Goal: Information Seeking & Learning: Check status

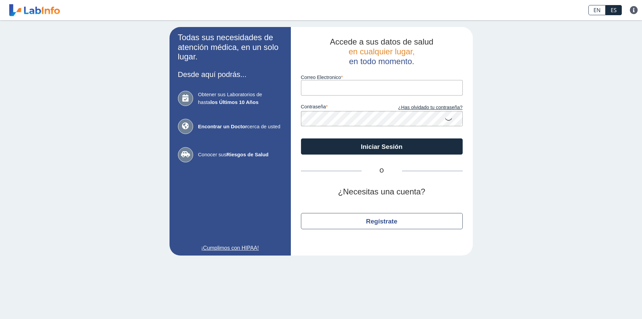
click at [374, 83] on input "Correo Electronico" at bounding box center [382, 87] width 162 height 15
type input "B"
type input "[EMAIL_ADDRESS][DOMAIN_NAME]"
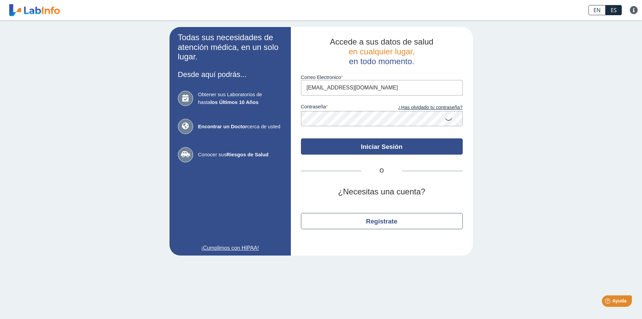
click at [402, 149] on button "Iniciar Sesión" at bounding box center [382, 146] width 162 height 16
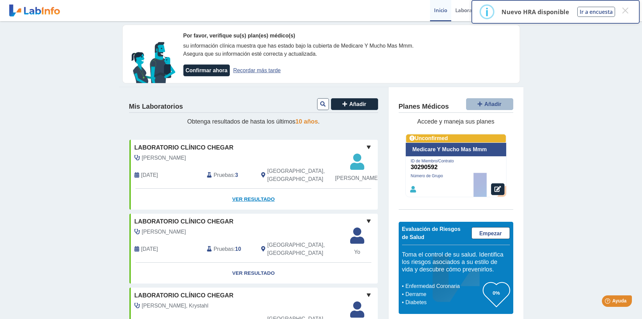
click at [262, 210] on link "Ver Resultado" at bounding box center [253, 199] width 249 height 21
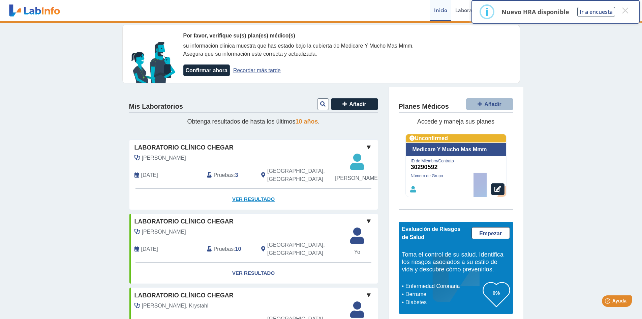
click at [248, 206] on link "Ver Resultado" at bounding box center [253, 199] width 249 height 21
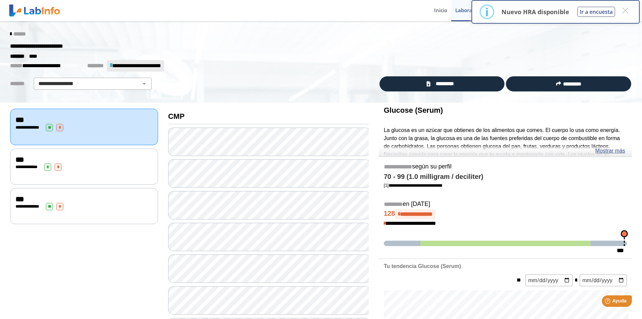
scroll to position [34, 0]
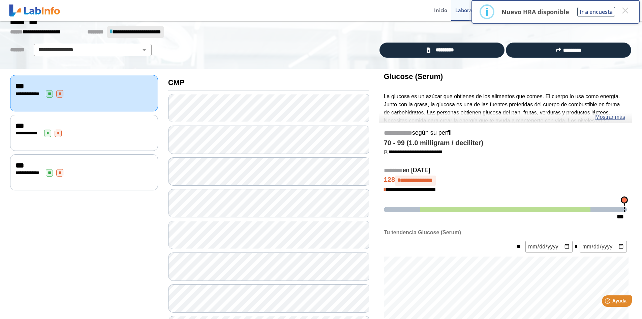
click at [79, 132] on div "**********" at bounding box center [84, 132] width 137 height 7
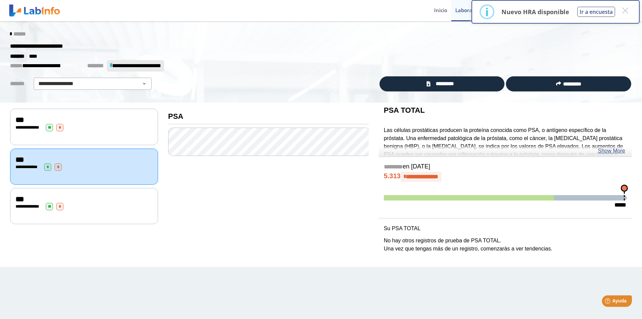
click at [91, 209] on div "**********" at bounding box center [84, 206] width 148 height 36
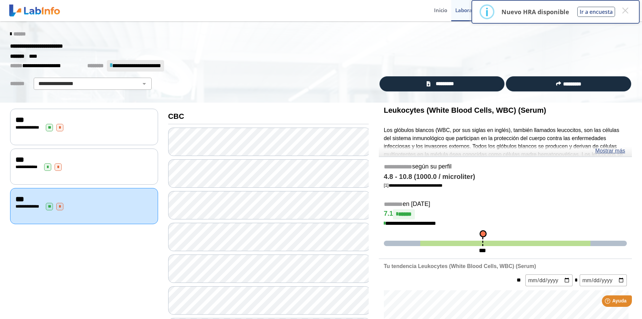
click at [70, 169] on div "**********" at bounding box center [84, 166] width 137 height 7
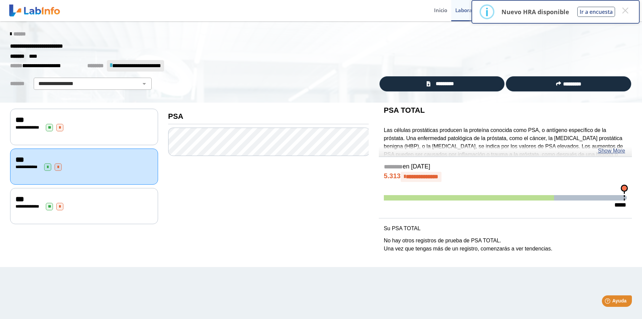
click at [114, 125] on div "**********" at bounding box center [84, 127] width 137 height 7
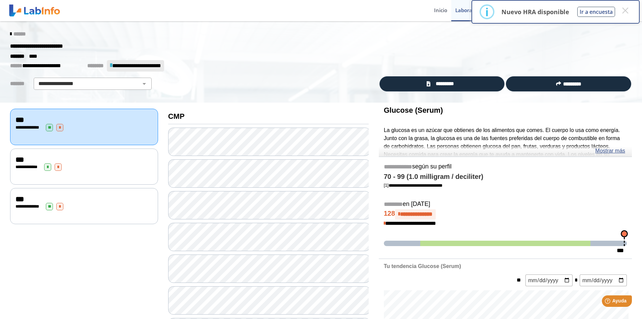
click at [10, 34] on icon at bounding box center [10, 33] width 1 height 5
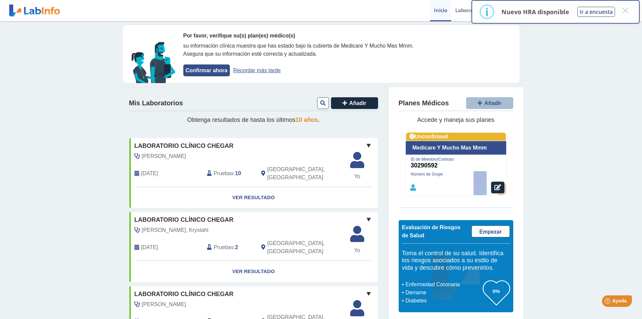
click at [202, 69] on button "Confirmar ahora" at bounding box center [206, 70] width 47 height 12
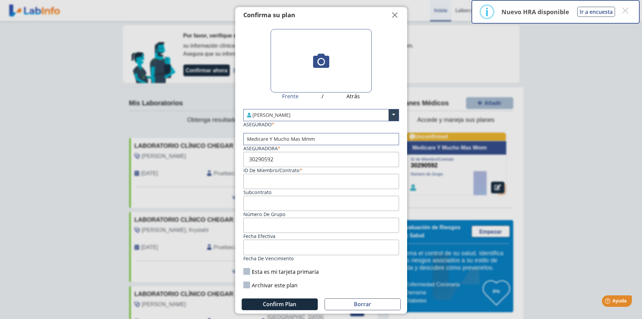
scroll to position [2, 0]
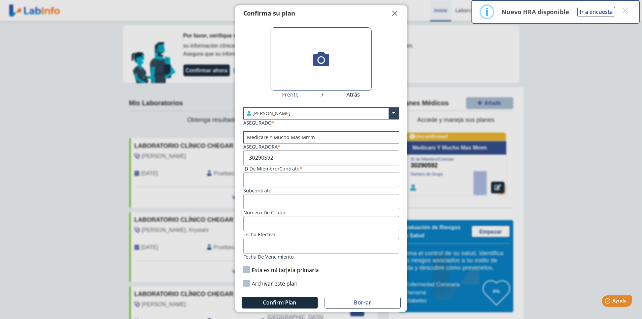
click at [250, 282] on label "Archivar este plan" at bounding box center [270, 283] width 54 height 7
click at [0, 0] on input "Archivar este plan" at bounding box center [0, 0] width 0 height 0
click at [274, 302] on span "Confirm Plan" at bounding box center [279, 301] width 33 height 7
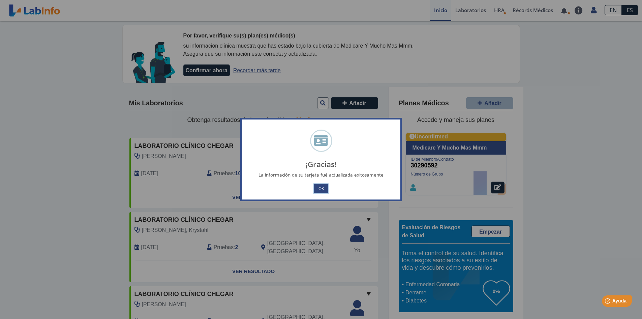
click at [317, 187] on button "OK" at bounding box center [321, 188] width 14 height 9
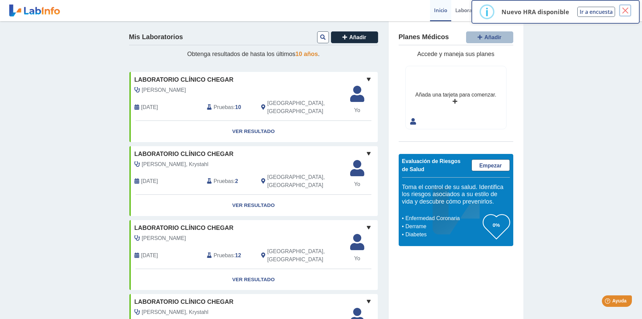
click at [623, 10] on button "×" at bounding box center [625, 10] width 12 height 12
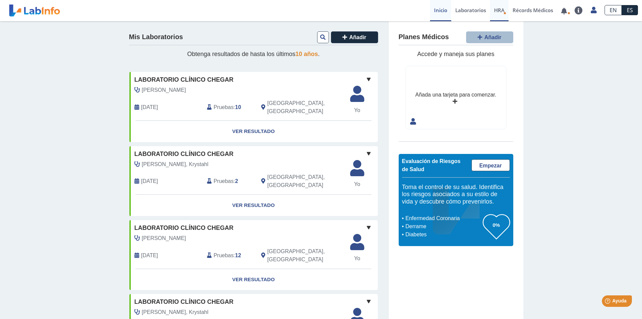
click at [500, 9] on span "HRA" at bounding box center [499, 10] width 10 height 7
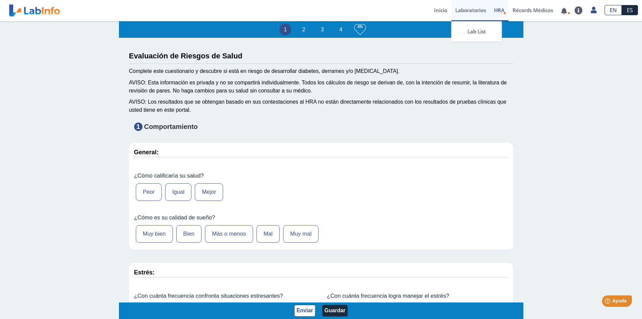
click at [463, 13] on link "Laboratorios" at bounding box center [471, 10] width 39 height 21
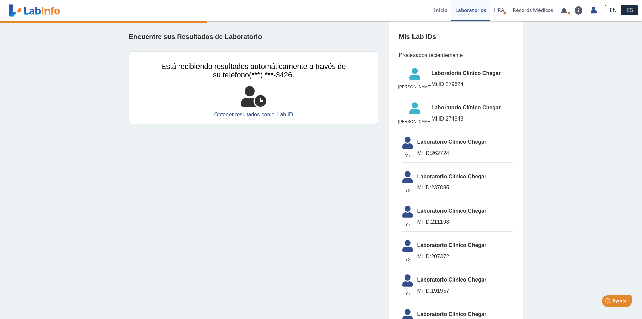
click at [611, 136] on div "Encuentre sus Resultados de Laboratorio Está recibiendo resultados automáticame…" at bounding box center [321, 325] width 642 height 608
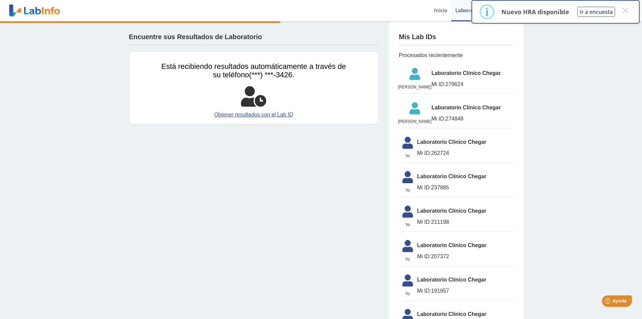
drag, startPoint x: 568, startPoint y: 74, endPoint x: 564, endPoint y: 81, distance: 7.9
click at [567, 75] on div "Encuentre sus Resultados de Laboratorio Está recibiendo resultados automáticame…" at bounding box center [321, 325] width 642 height 608
click at [588, 157] on div "Encuentre sus Resultados de Laboratorio Está recibiendo resultados automáticame…" at bounding box center [321, 325] width 642 height 608
click at [567, 75] on div "Encuentre sus Resultados de Laboratorio Está recibiendo resultados automáticame…" at bounding box center [321, 325] width 642 height 608
click at [626, 10] on button "×" at bounding box center [625, 10] width 12 height 12
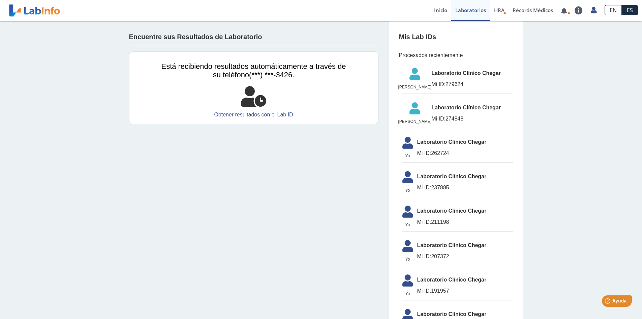
click at [549, 70] on div "Encuentre sus Resultados de Laboratorio Está recibiendo resultados automáticame…" at bounding box center [321, 325] width 642 height 608
click at [551, 57] on div "Encuentre sus Resultados de Laboratorio Está recibiendo resultados automáticame…" at bounding box center [321, 325] width 642 height 608
click at [473, 157] on span "Mi ID: 262724" at bounding box center [465, 153] width 96 height 8
click at [418, 146] on span "Laboratorio Clínico Chegar" at bounding box center [465, 142] width 96 height 8
click at [439, 9] on link "Inicio" at bounding box center [440, 10] width 21 height 21
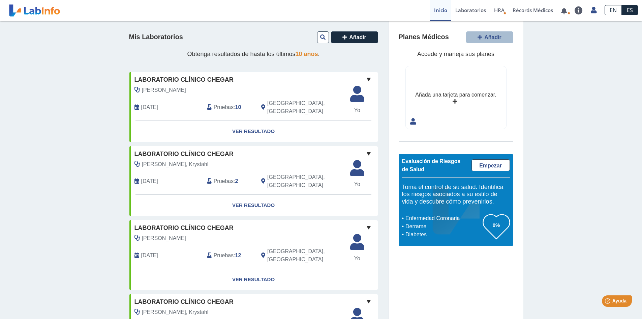
click at [437, 10] on link "Inicio" at bounding box center [440, 10] width 21 height 21
click at [563, 11] on link at bounding box center [564, 10] width 14 height 5
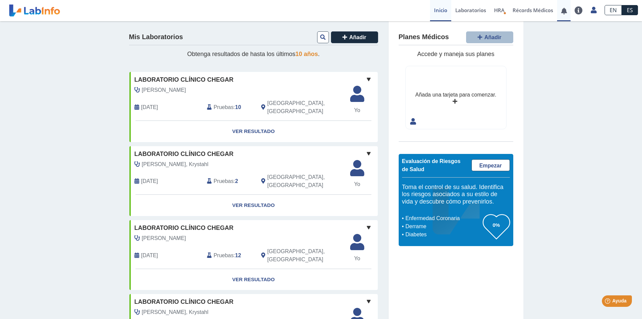
click at [562, 10] on link at bounding box center [564, 10] width 14 height 5
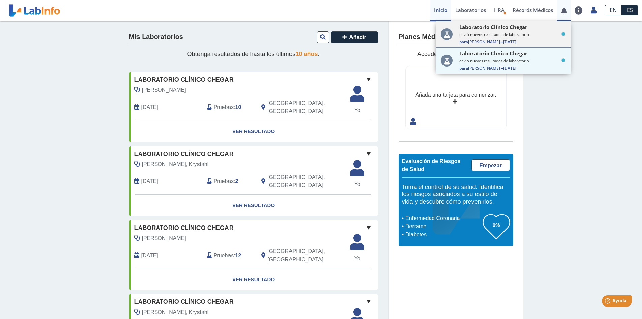
click at [514, 37] on small "envió nuevos resultados de laboratorio" at bounding box center [513, 34] width 106 height 5
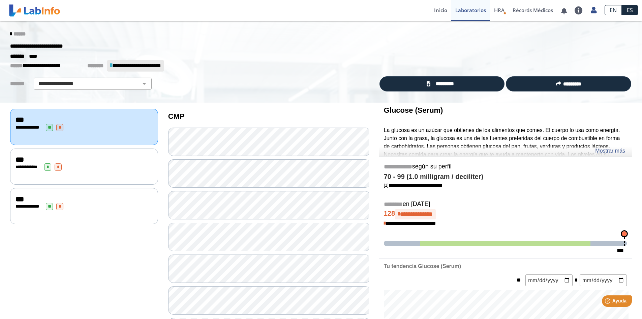
click at [280, 40] on div "**********" at bounding box center [321, 46] width 632 height 12
drag, startPoint x: 5, startPoint y: 33, endPoint x: 12, endPoint y: 31, distance: 7.4
click at [5, 32] on div "******" at bounding box center [321, 34] width 632 height 12
click at [10, 33] on icon at bounding box center [10, 33] width 1 height 5
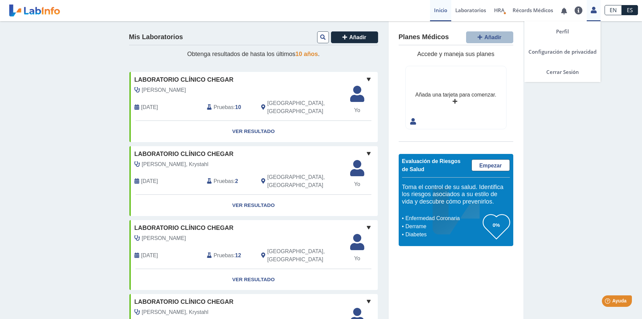
click at [594, 6] on link at bounding box center [594, 9] width 14 height 9
click at [567, 70] on link "Cerrar Sesión" at bounding box center [563, 72] width 76 height 20
